Goal: Task Accomplishment & Management: Manage account settings

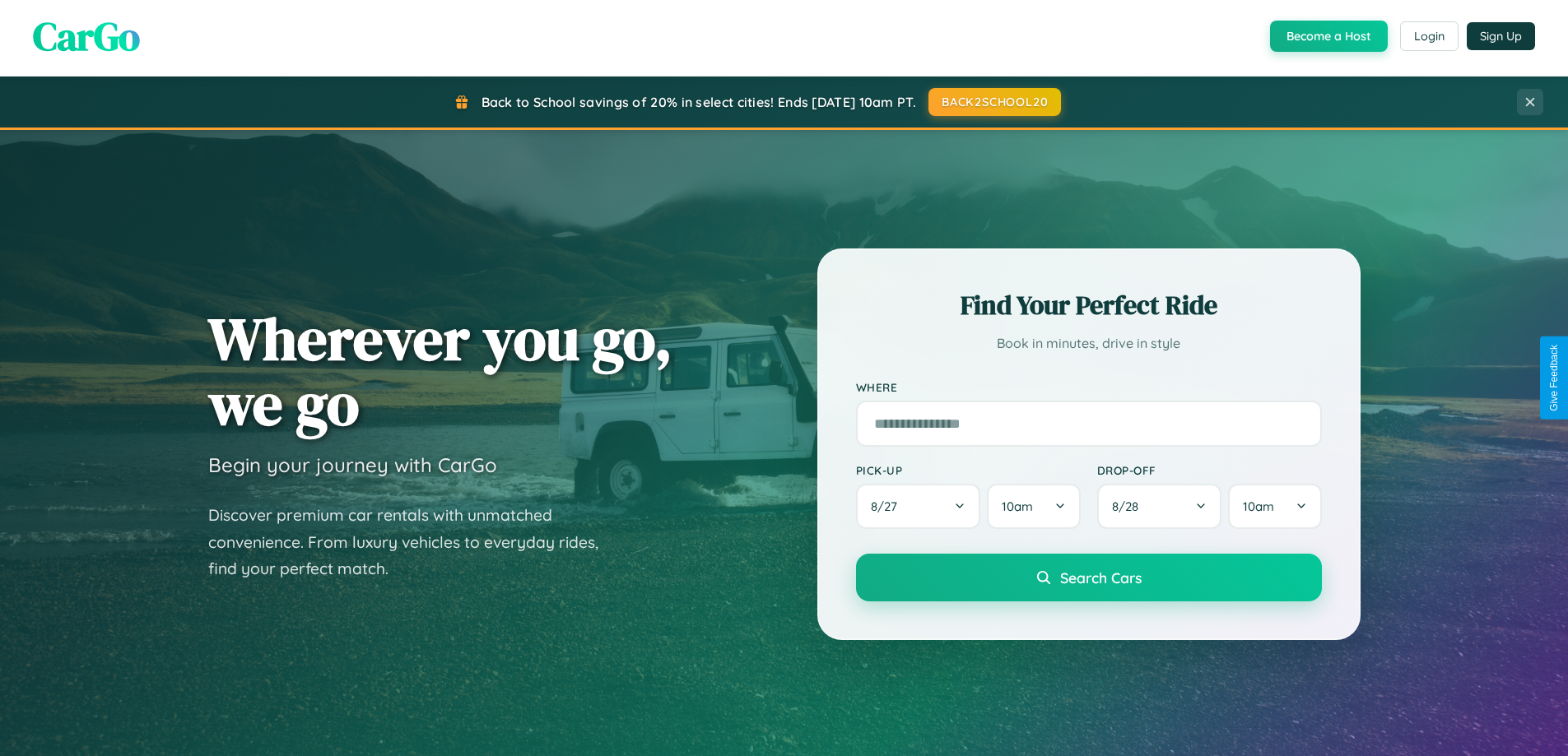
scroll to position [3166, 0]
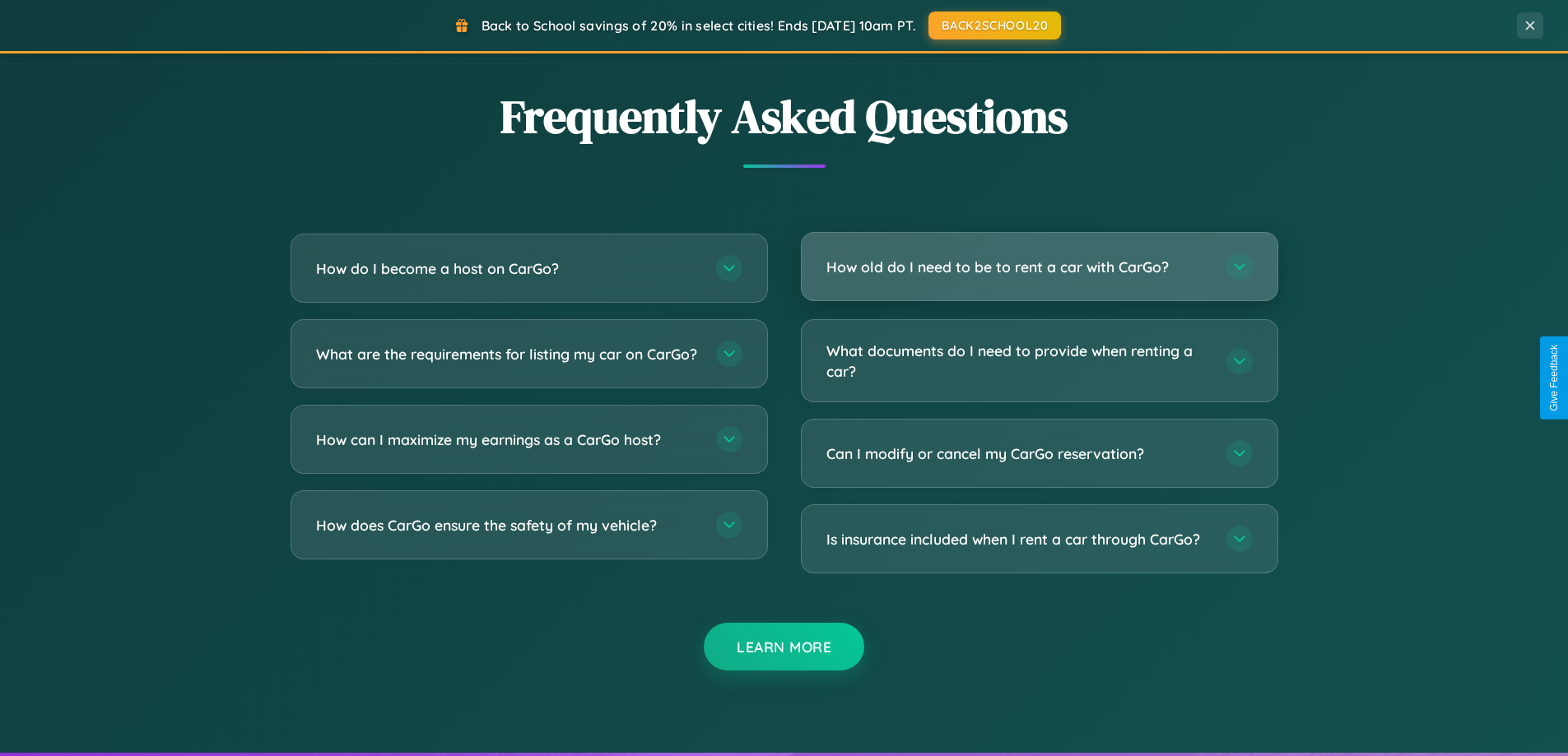
click at [1038, 269] on h3 "How old do I need to be to rent a car with CarGo?" at bounding box center [1017, 268] width 383 height 21
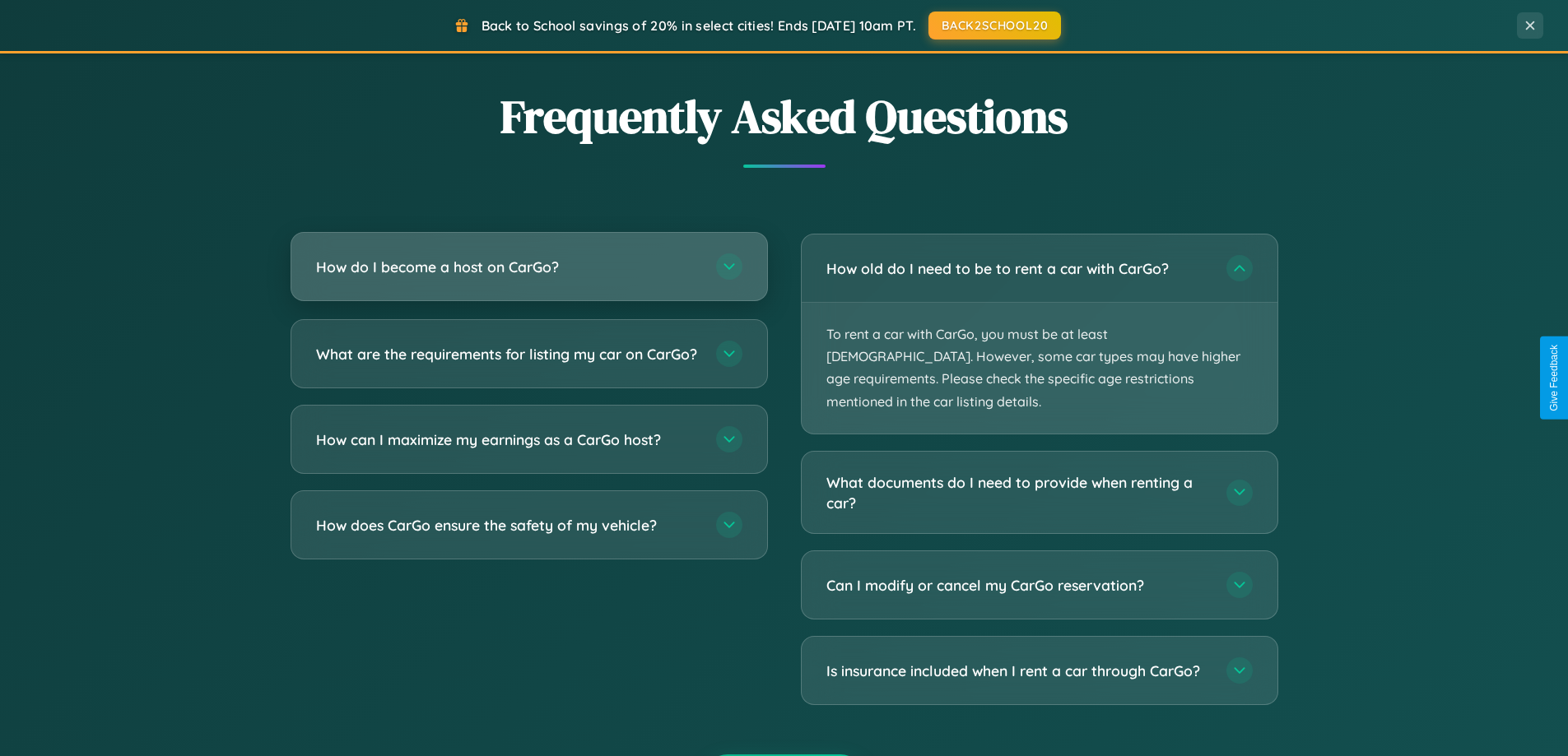
click at [529, 269] on h3 "How do I become a host on CarGo?" at bounding box center [508, 268] width 383 height 21
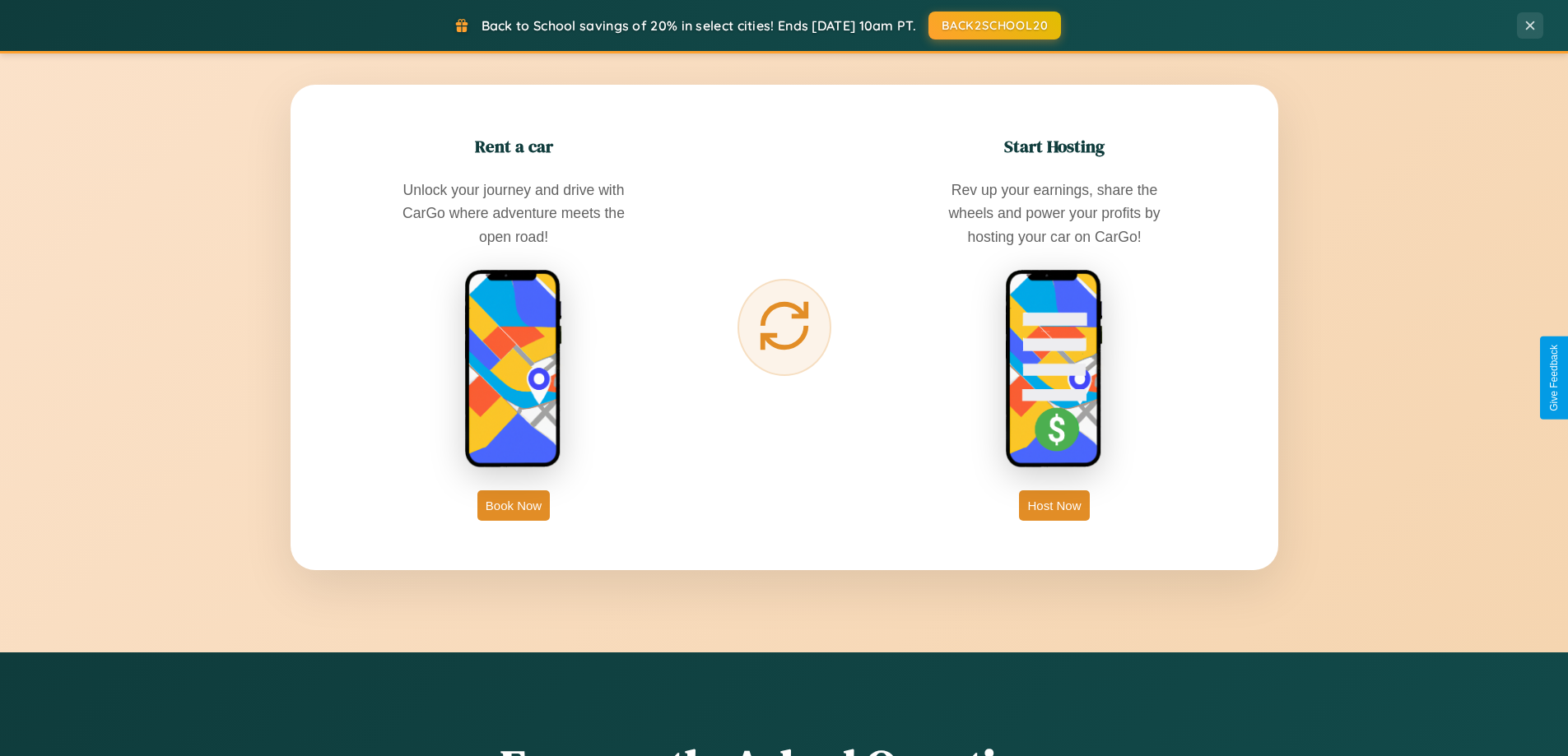
scroll to position [1449, 0]
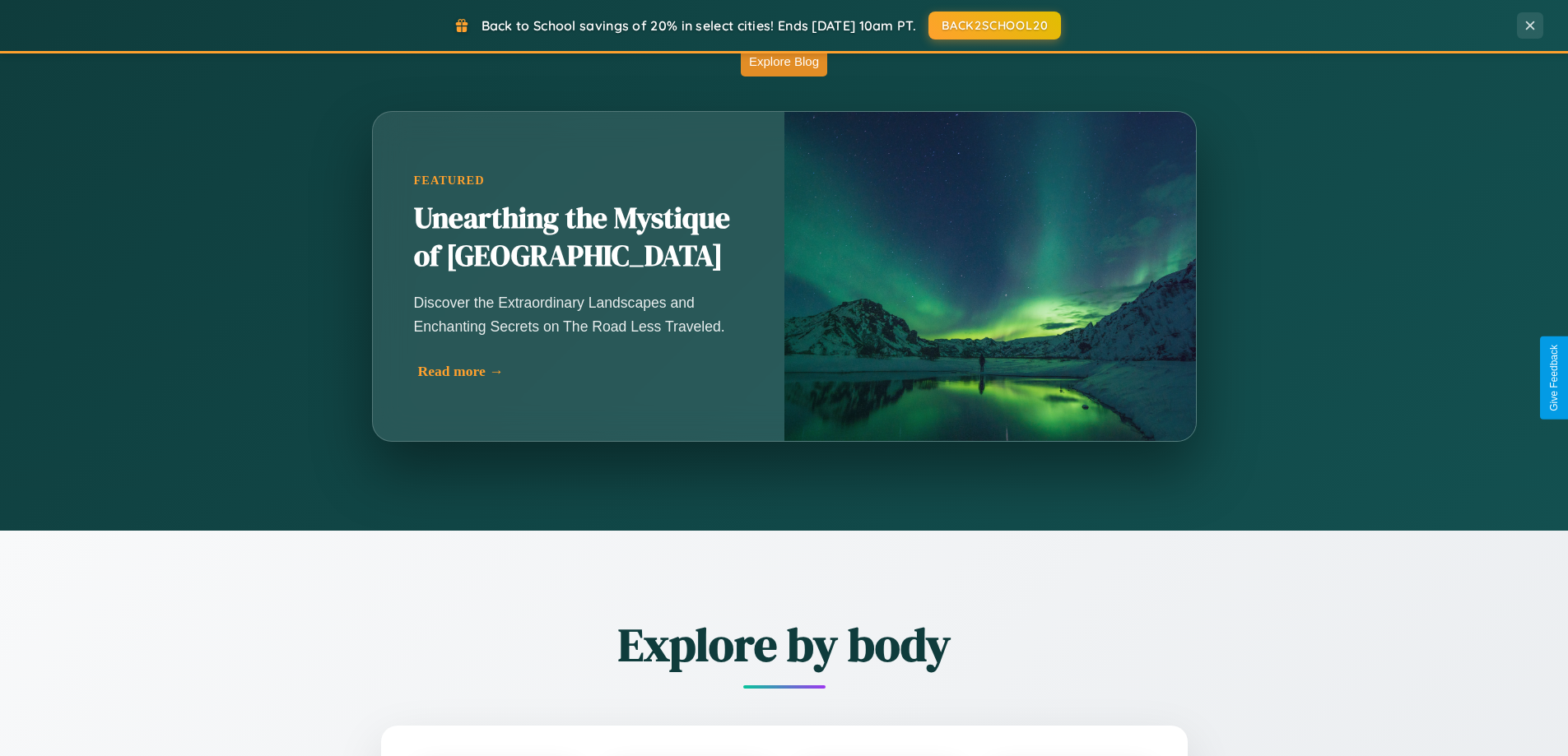
click at [582, 371] on div "Read more →" at bounding box center [582, 372] width 329 height 17
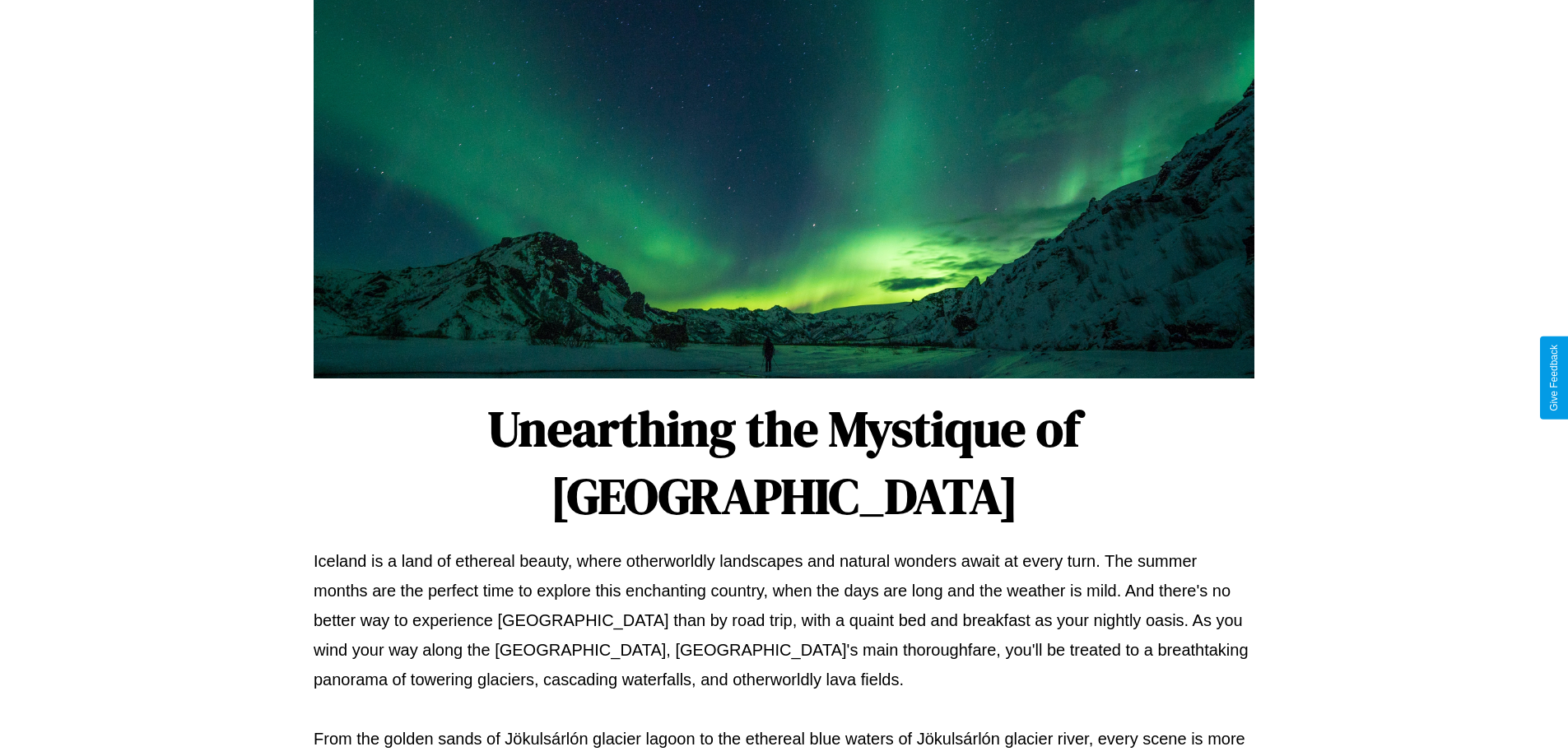
scroll to position [532, 0]
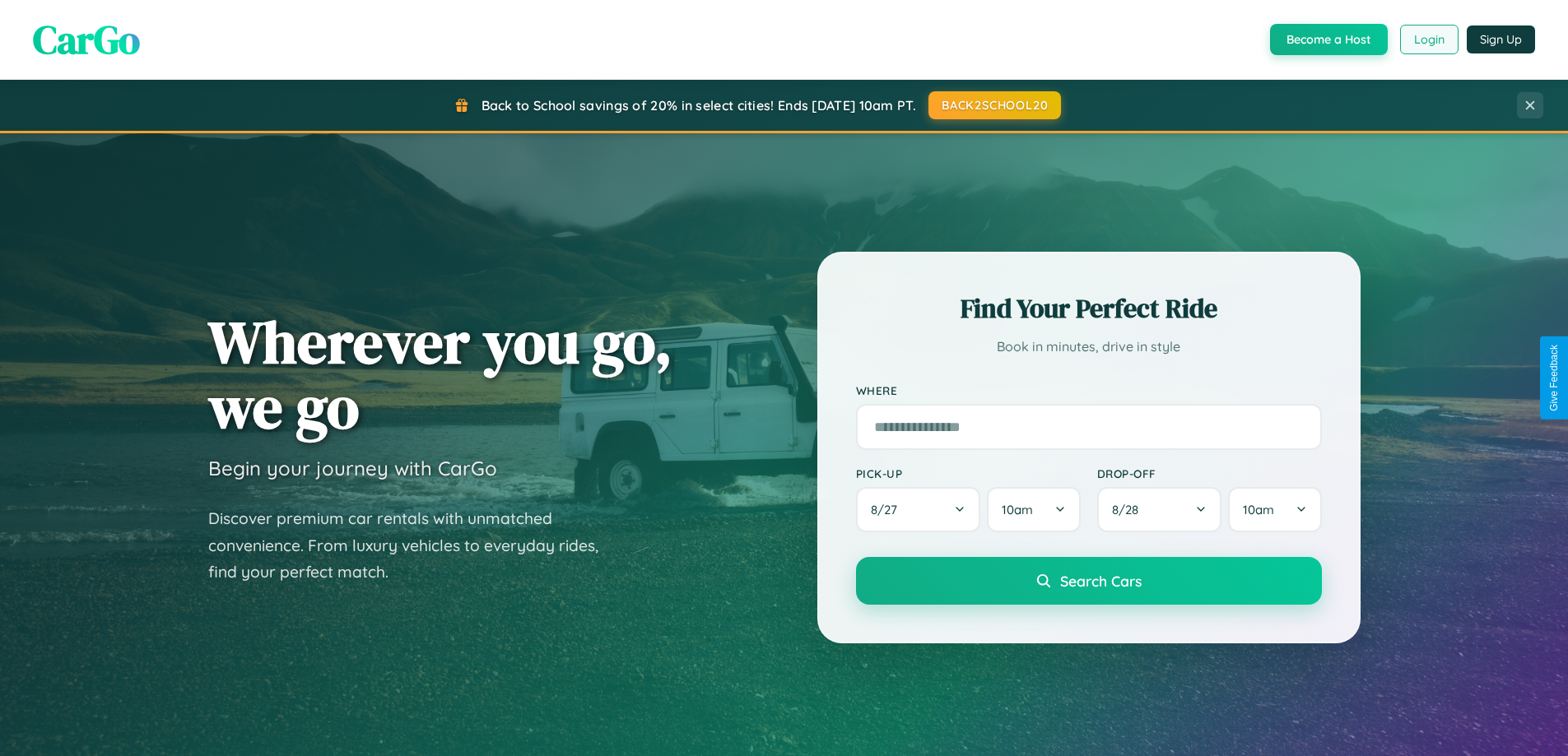
click at [1428, 39] on button "Login" at bounding box center [1428, 39] width 58 height 30
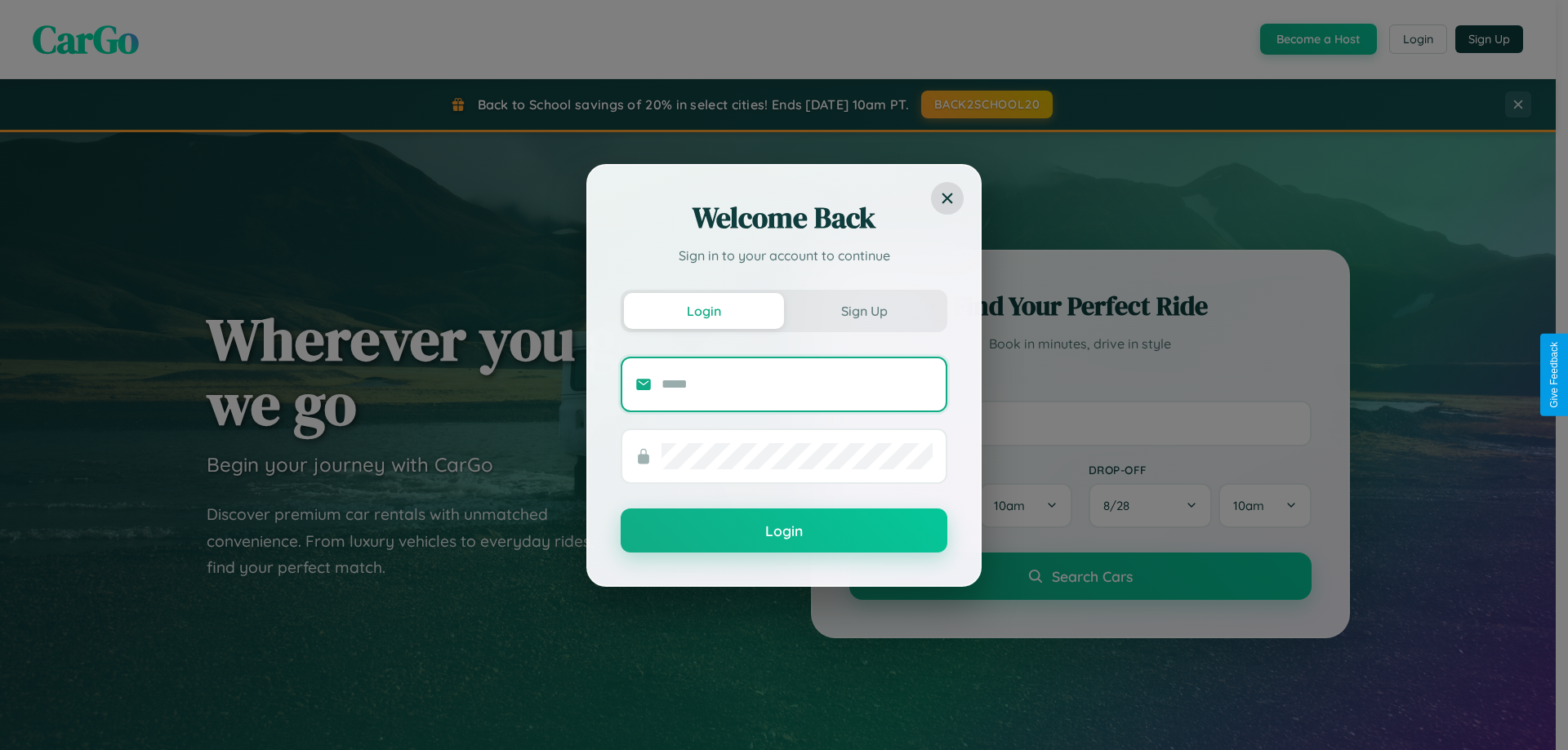
click at [797, 384] on input "text" at bounding box center [797, 385] width 271 height 27
type input "**********"
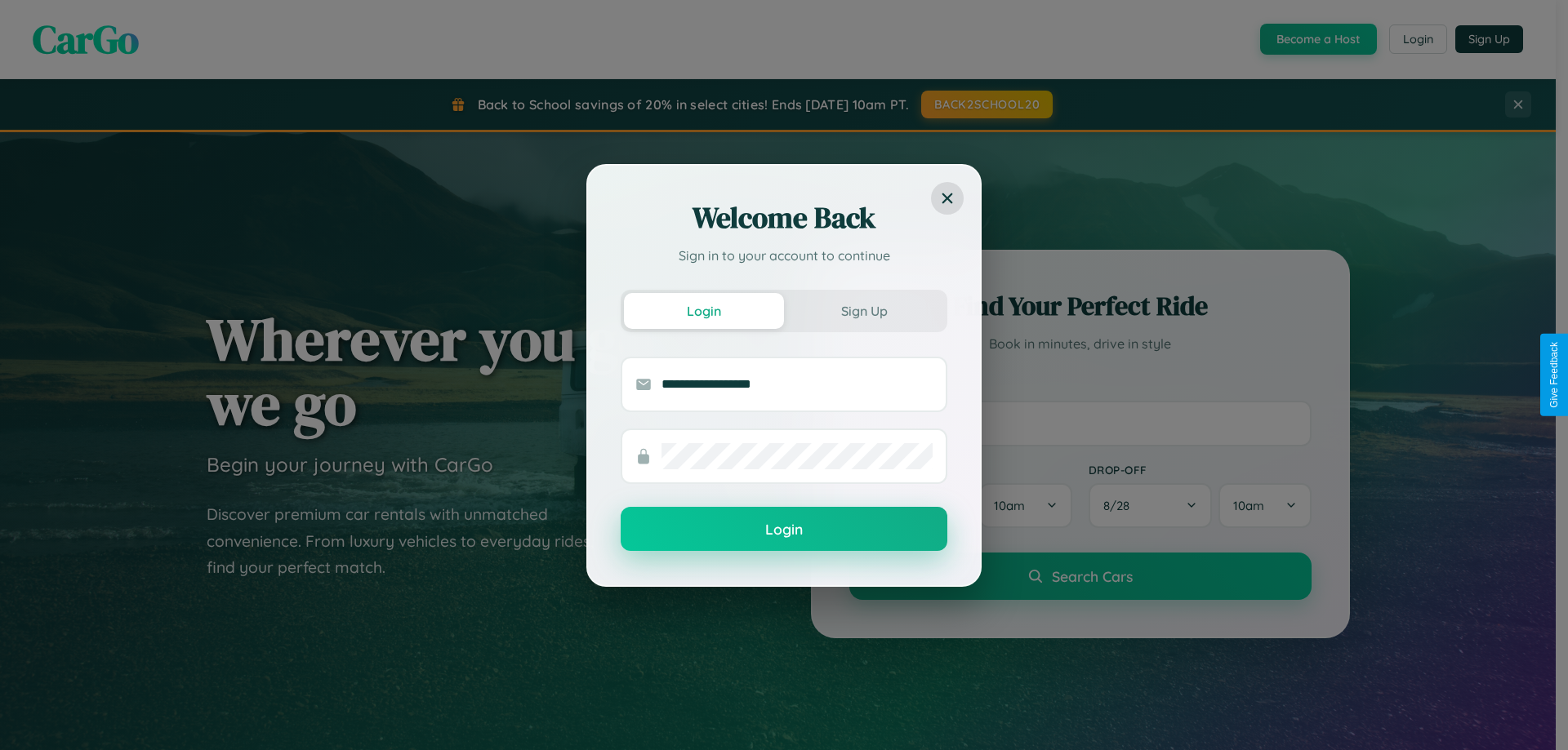
click at [784, 530] on button "Login" at bounding box center [784, 529] width 326 height 44
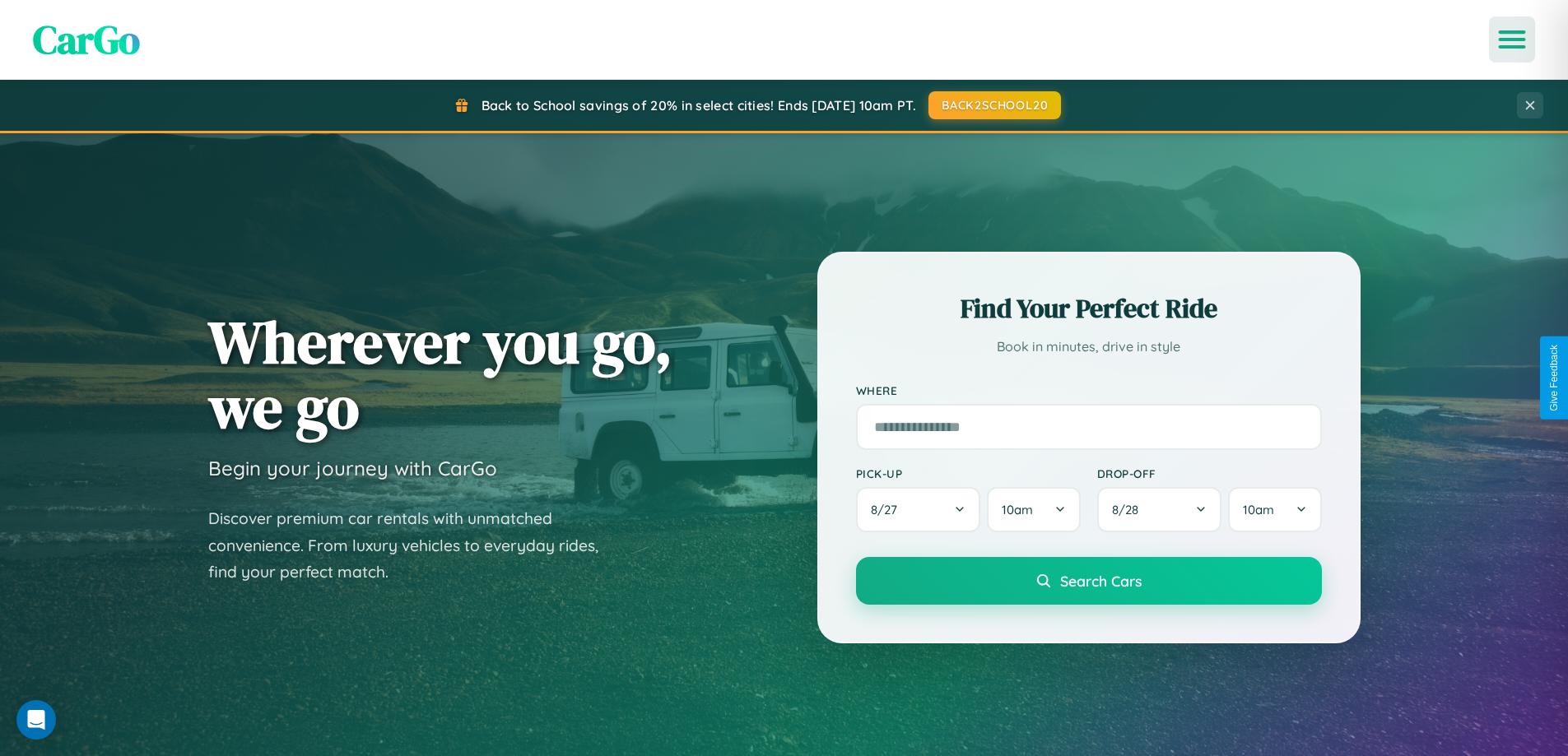
click at [1512, 39] on icon "Open menu" at bounding box center [1512, 39] width 24 height 14
